Goal: Task Accomplishment & Management: Manage account settings

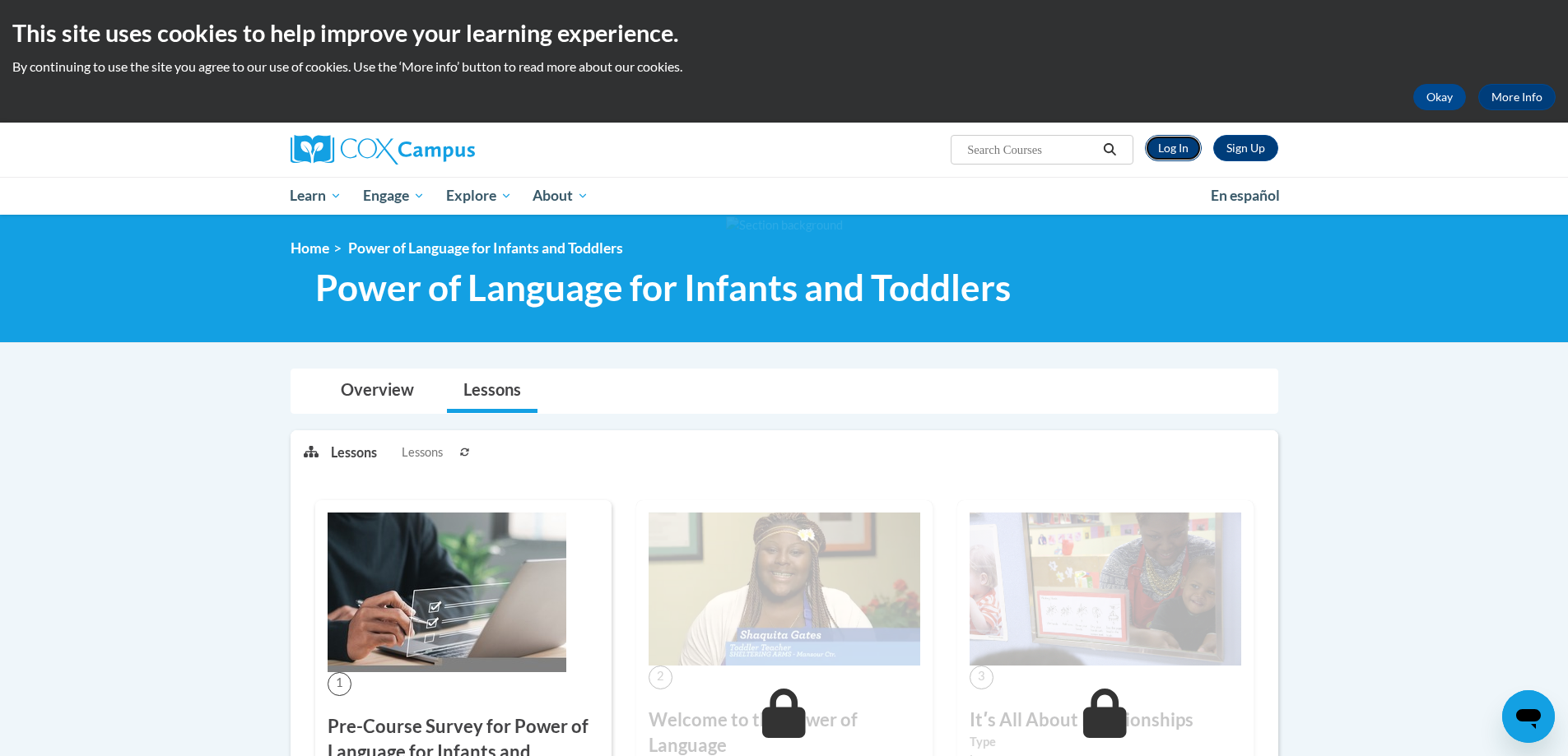
click at [1167, 142] on link "Log In" at bounding box center [1174, 148] width 57 height 27
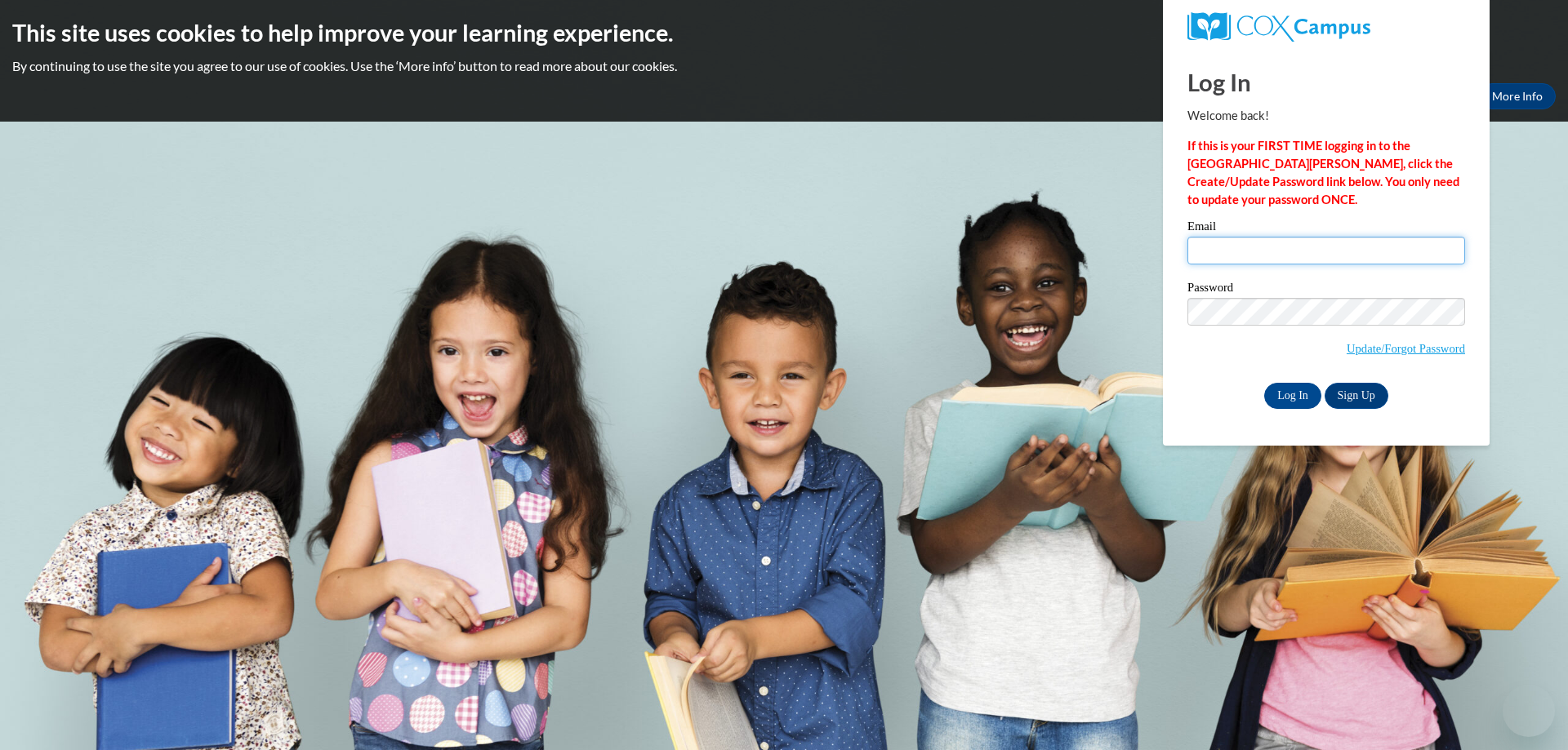
type input "director@stthomascolga.com"
click at [1286, 398] on input "Log In" at bounding box center [1293, 396] width 57 height 26
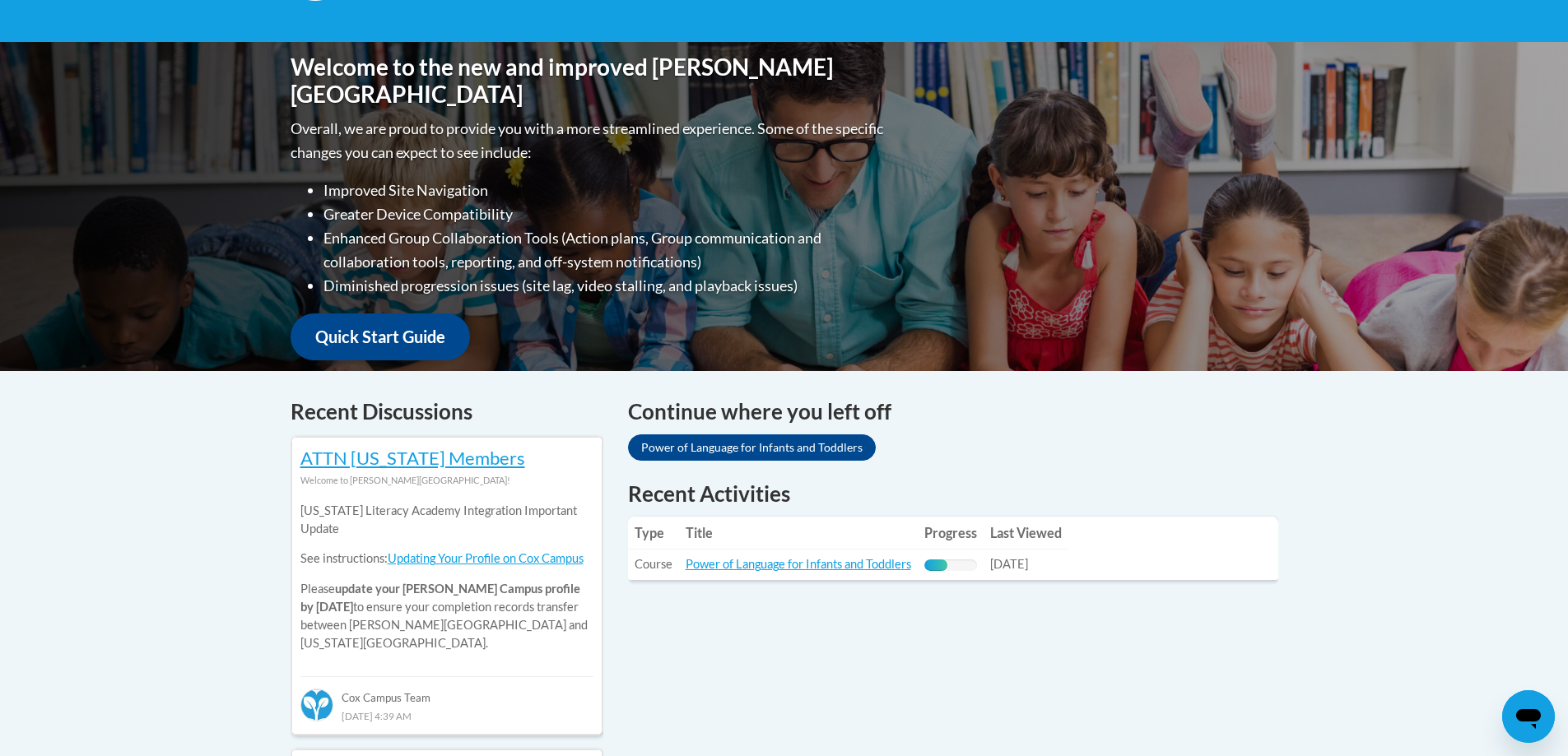
scroll to position [411, 0]
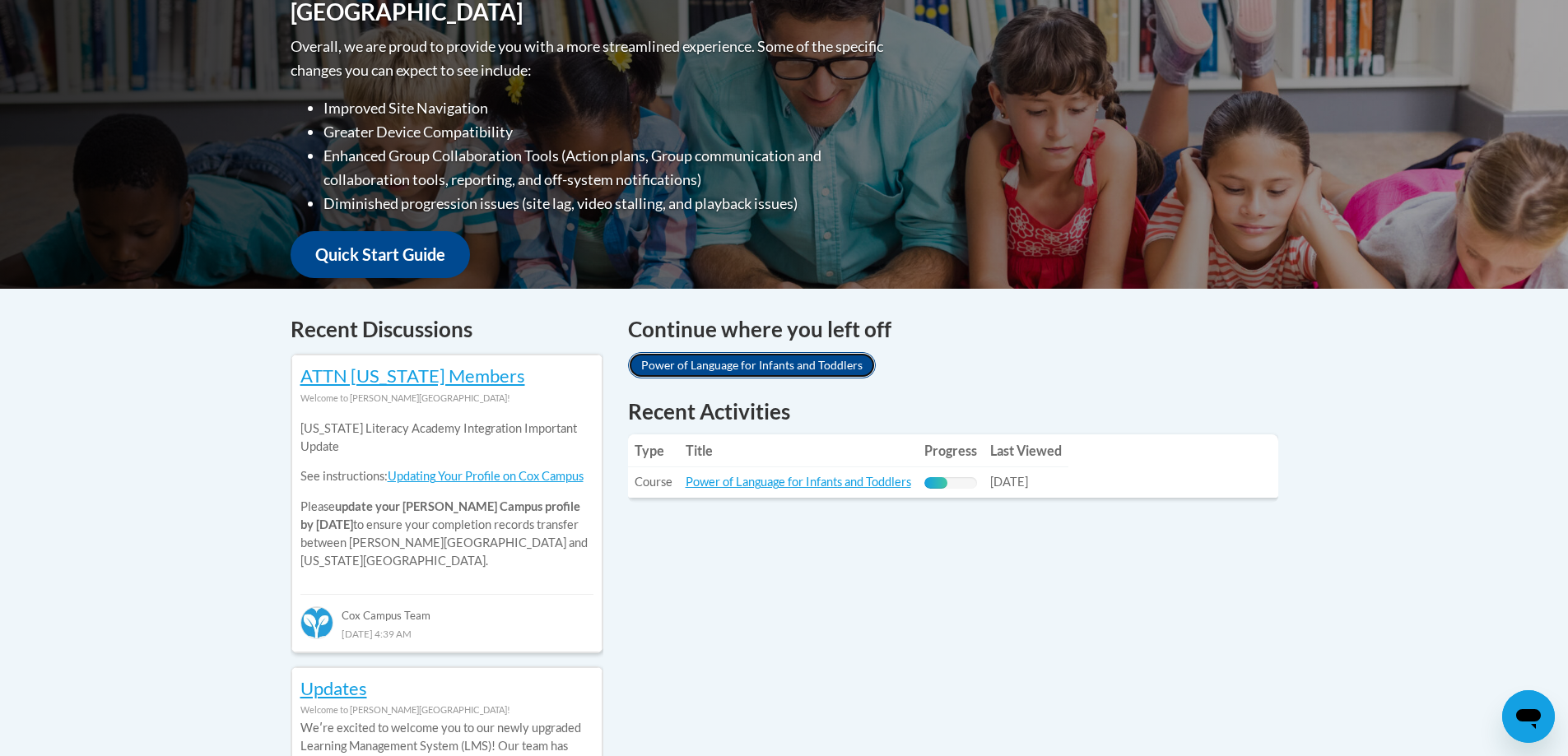
click at [746, 362] on link "Power of Language for Infants and Toddlers" at bounding box center [752, 366] width 248 height 27
